Goal: Communication & Community: Answer question/provide support

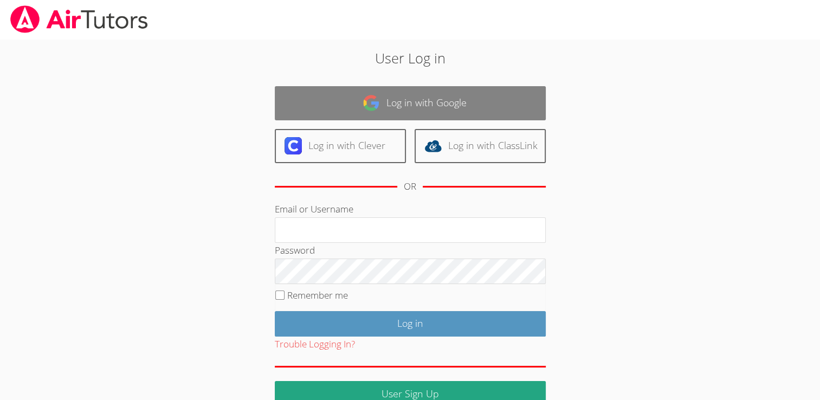
click at [475, 103] on link "Log in with Google" at bounding box center [410, 103] width 271 height 34
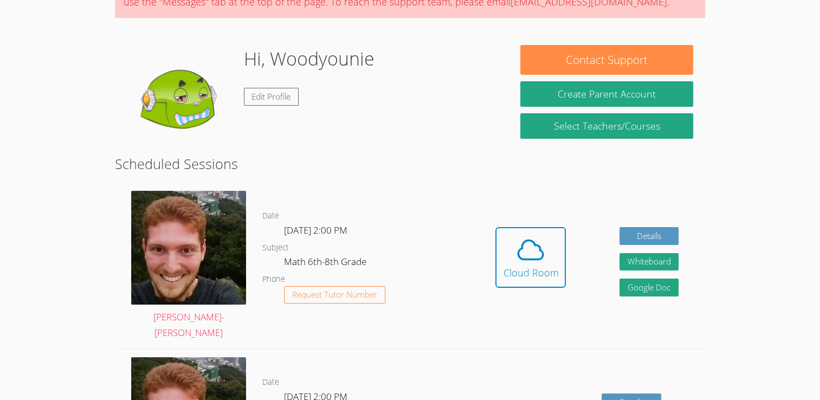
scroll to position [114, 0]
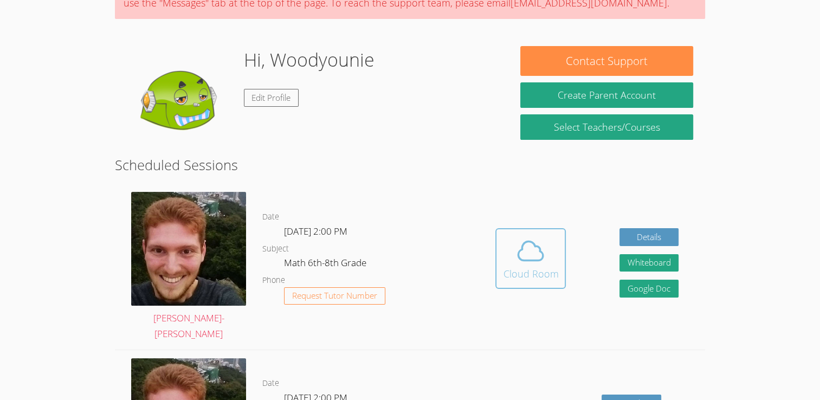
click at [542, 266] on div "Cloud Room" at bounding box center [530, 273] width 55 height 15
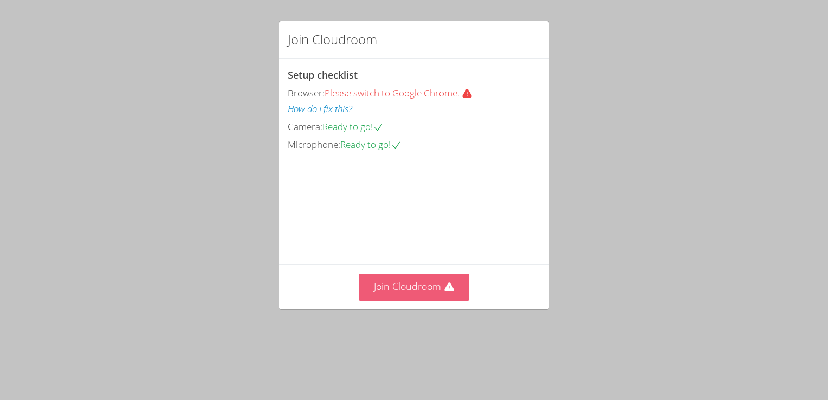
click at [412, 300] on button "Join Cloudroom" at bounding box center [414, 287] width 111 height 27
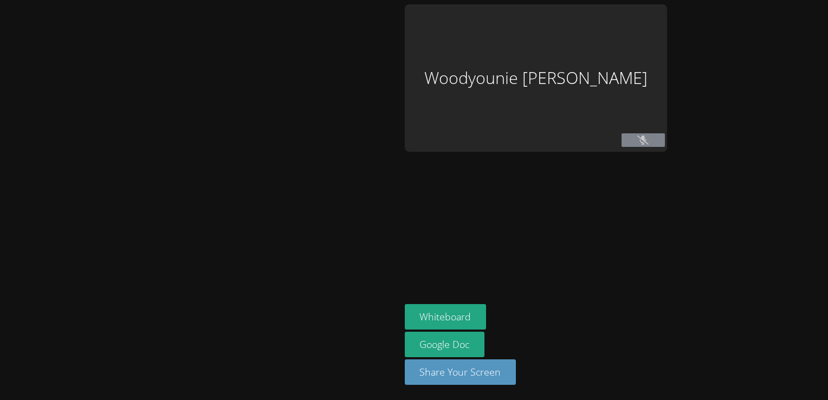
click at [396, 317] on div at bounding box center [200, 199] width 392 height 391
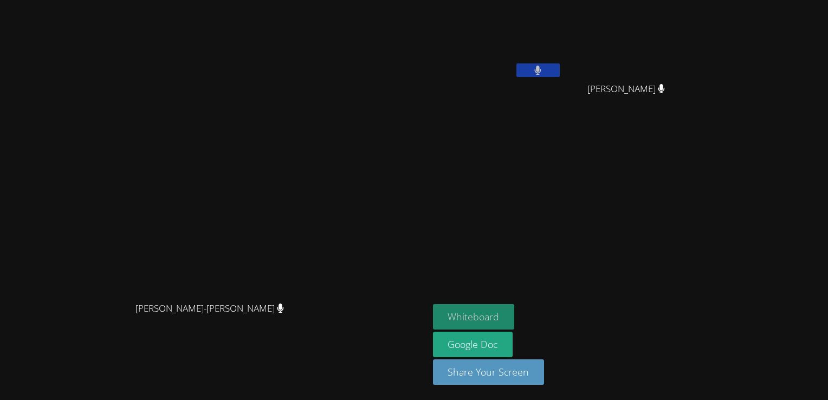
click at [515, 317] on button "Whiteboard" at bounding box center [474, 316] width 82 height 25
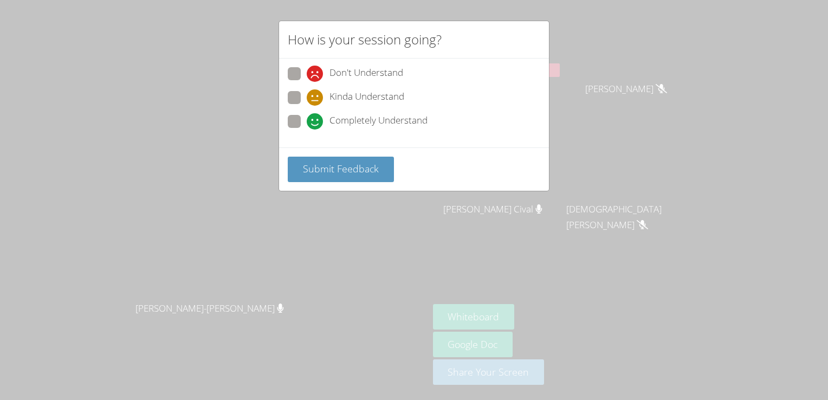
click at [343, 117] on span "Completely Understand" at bounding box center [378, 121] width 98 height 16
click at [316, 117] on input "Completely Understand" at bounding box center [311, 119] width 9 height 9
radio input "true"
click at [335, 162] on span "Submit Feedback" at bounding box center [341, 168] width 76 height 13
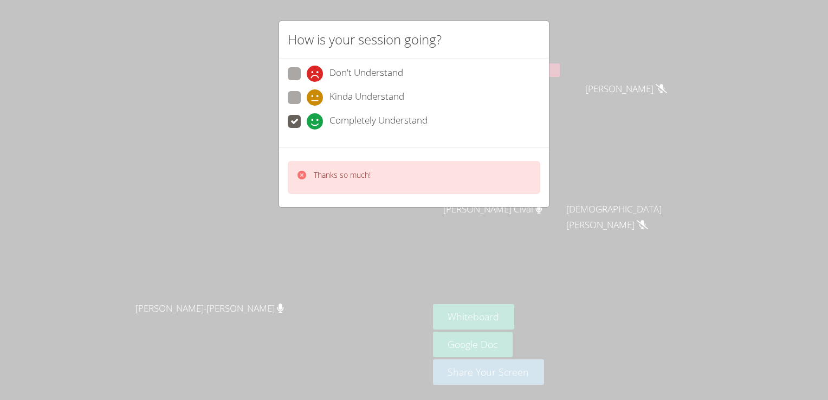
click at [329, 95] on span "Kinda Understand" at bounding box center [366, 97] width 75 height 16
click at [316, 95] on input "Kinda Understand" at bounding box center [311, 95] width 9 height 9
radio input "true"
